Goal: Find specific page/section: Find specific page/section

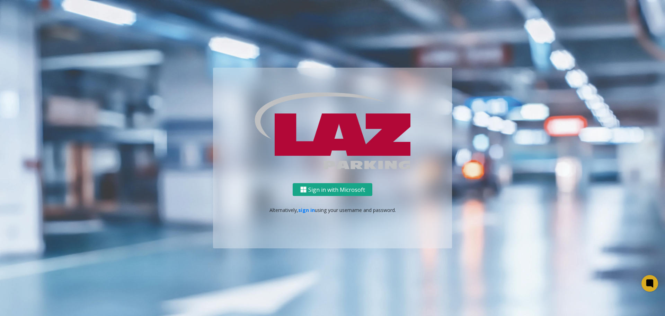
click at [311, 186] on button "Sign in with Microsoft" at bounding box center [333, 189] width 80 height 13
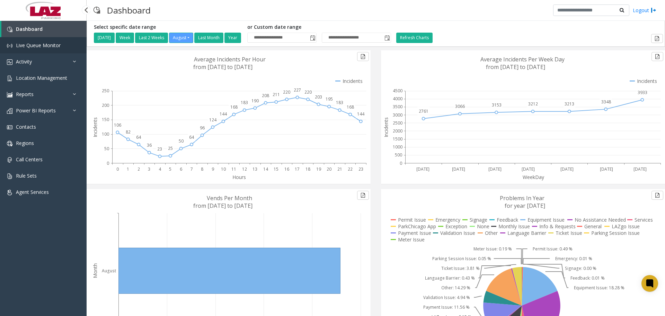
click at [39, 47] on span "Live Queue Monitor" at bounding box center [38, 45] width 45 height 7
